Goal: Complete application form

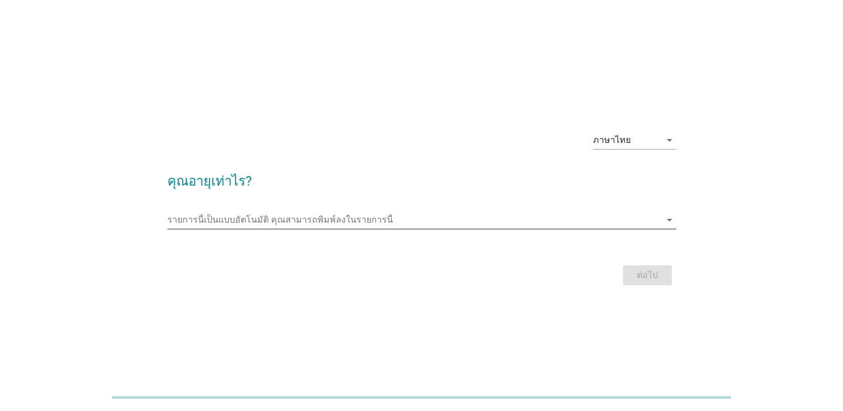
click at [339, 221] on input "รายการนี้เป็นแบบอัตโนมัติ คุณสามารถพิมพ์ลงในรายการนี้" at bounding box center [413, 220] width 493 height 18
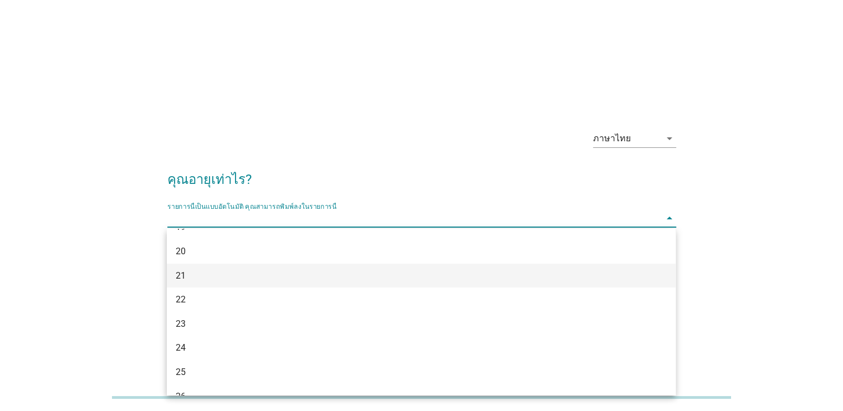
scroll to position [45, 0]
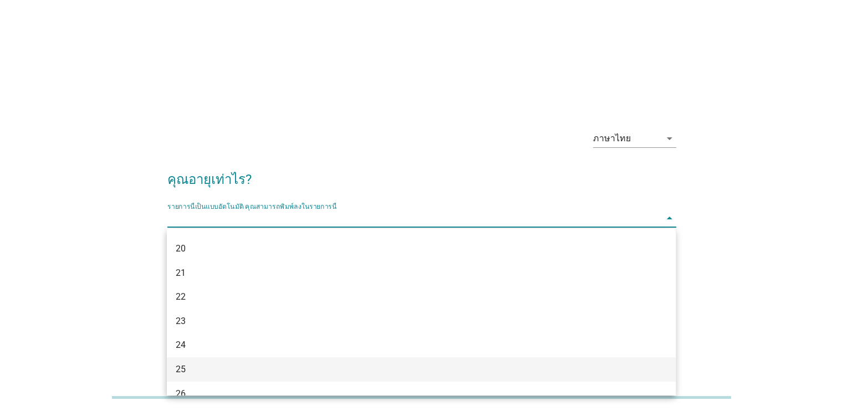
click at [250, 363] on div "25" at bounding box center [401, 369] width 450 height 13
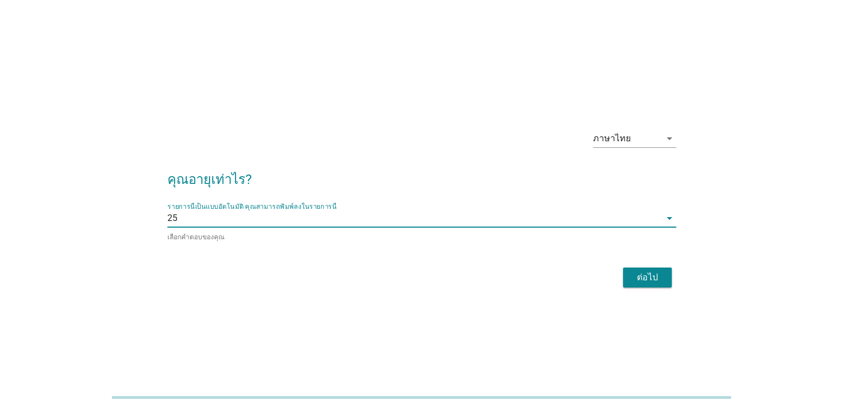
drag, startPoint x: 641, startPoint y: 276, endPoint x: 634, endPoint y: 278, distance: 6.2
click at [639, 277] on div "ต่อไป" at bounding box center [647, 277] width 31 height 13
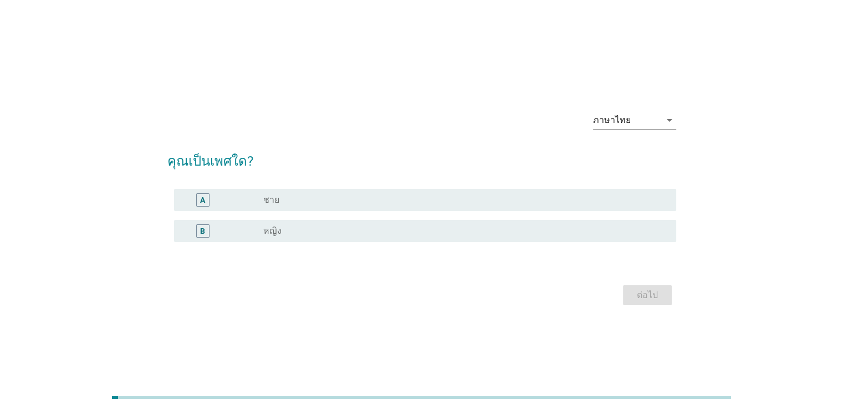
click at [236, 192] on div "A radio_button_unchecked ชาย" at bounding box center [425, 200] width 502 height 22
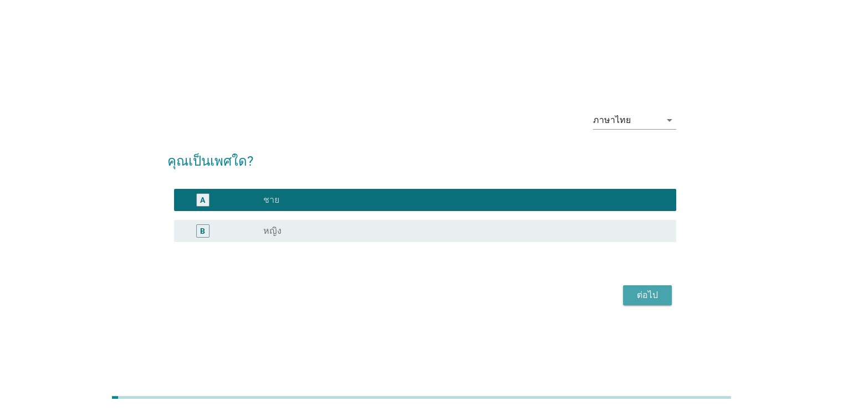
click at [657, 298] on div "ต่อไป" at bounding box center [647, 295] width 31 height 13
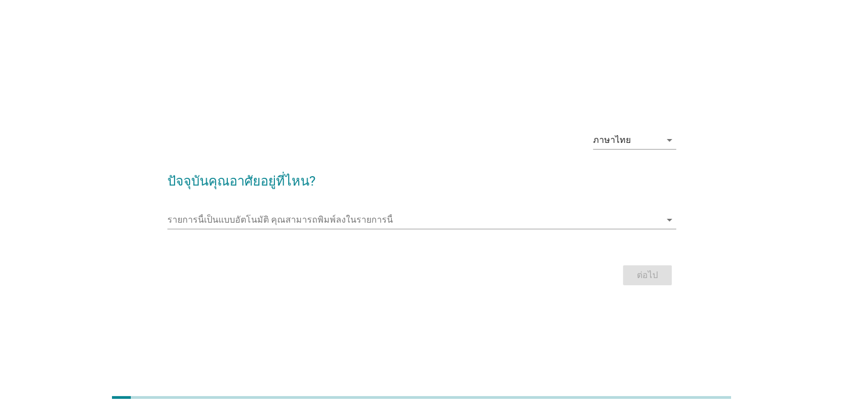
click at [402, 236] on div at bounding box center [421, 236] width 509 height 7
click at [397, 217] on input "รายการนี้เป็นแบบอัตโนมัติ คุณสามารถพิมพ์ลงในรายการนี้" at bounding box center [413, 220] width 493 height 18
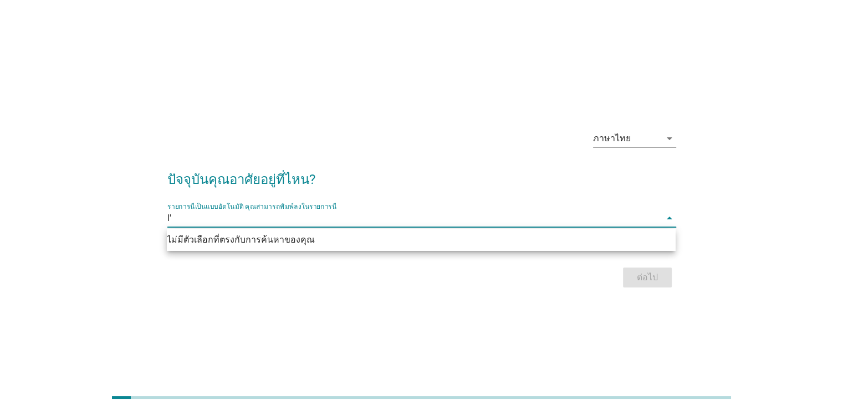
type input "l"
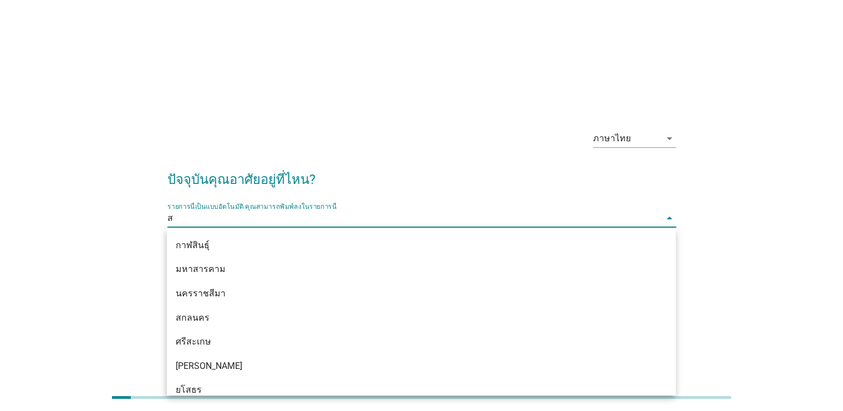
type input "สง"
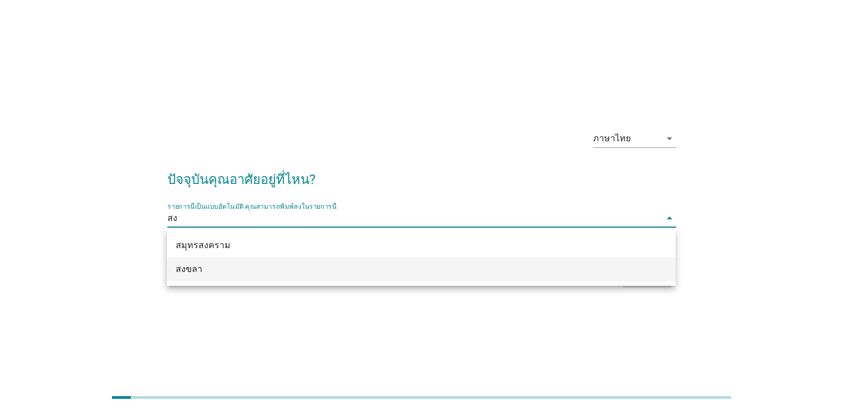
click at [654, 280] on div "สงขลา" at bounding box center [421, 270] width 509 height 24
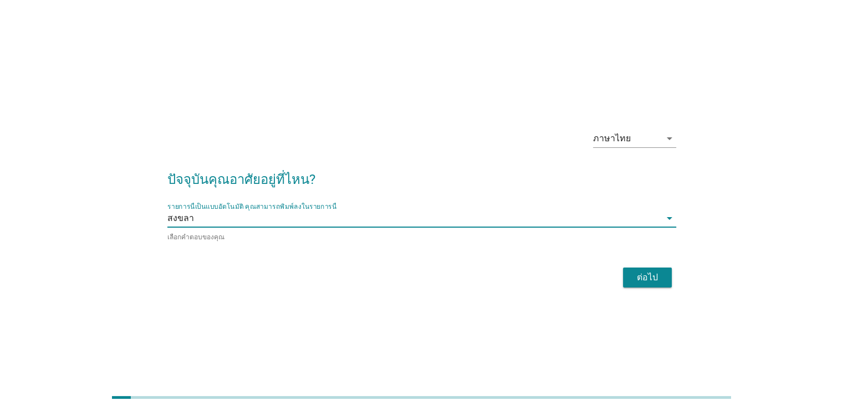
click at [641, 279] on div "ต่อไป" at bounding box center [647, 277] width 31 height 13
